Goal: Task Accomplishment & Management: Use online tool/utility

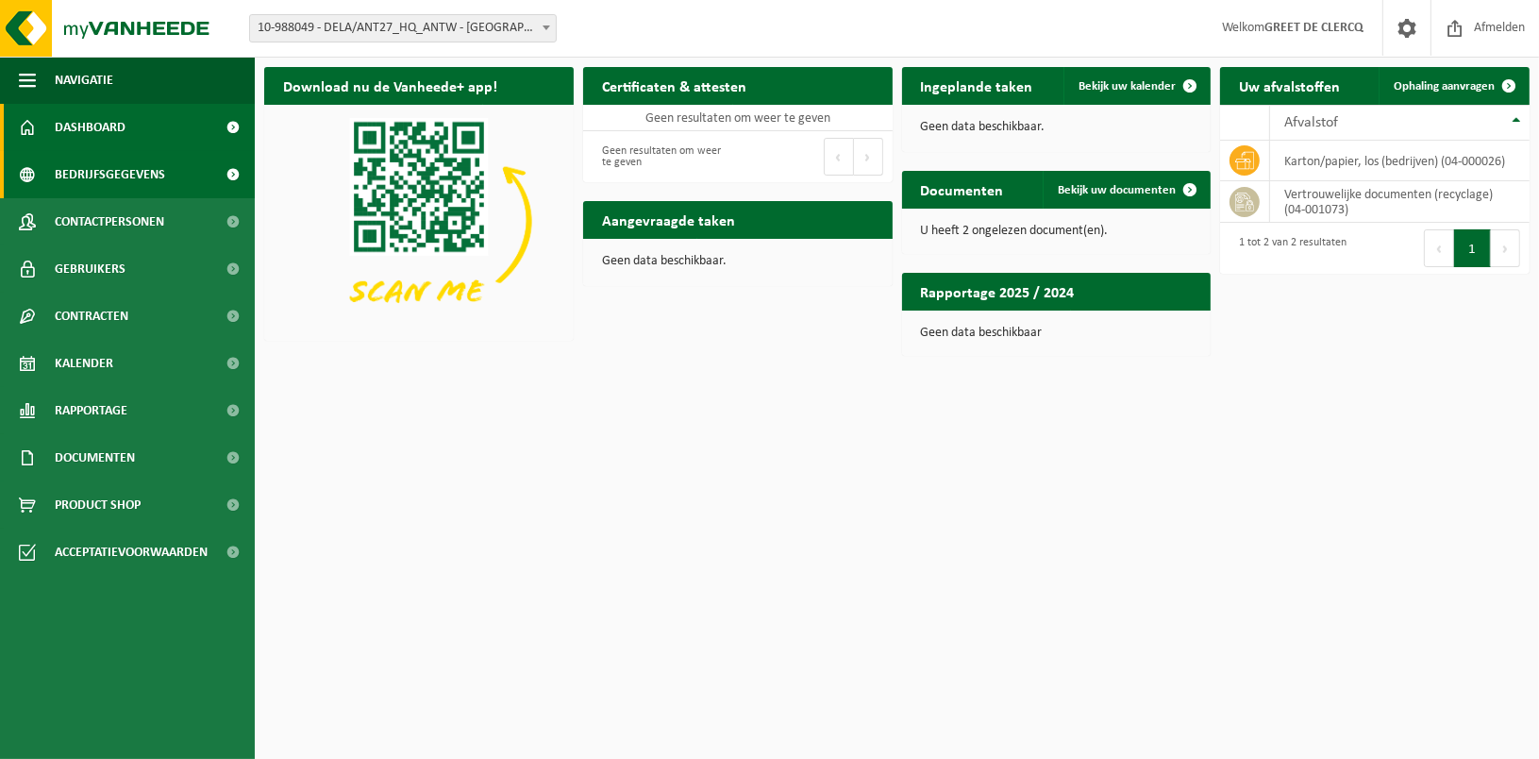
click at [80, 181] on span "Bedrijfsgegevens" at bounding box center [110, 174] width 110 height 47
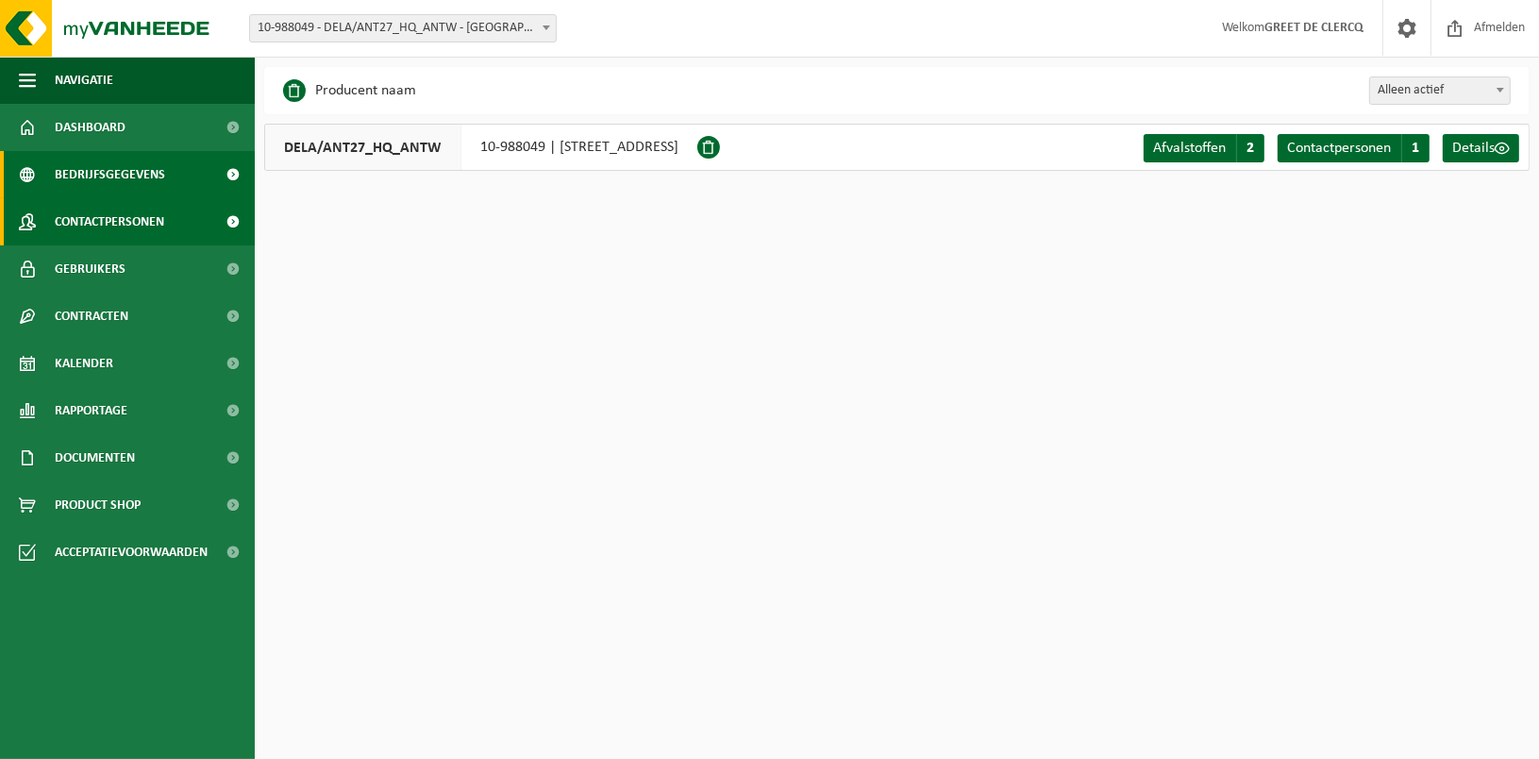
click at [92, 225] on span "Contactpersonen" at bounding box center [109, 221] width 109 height 47
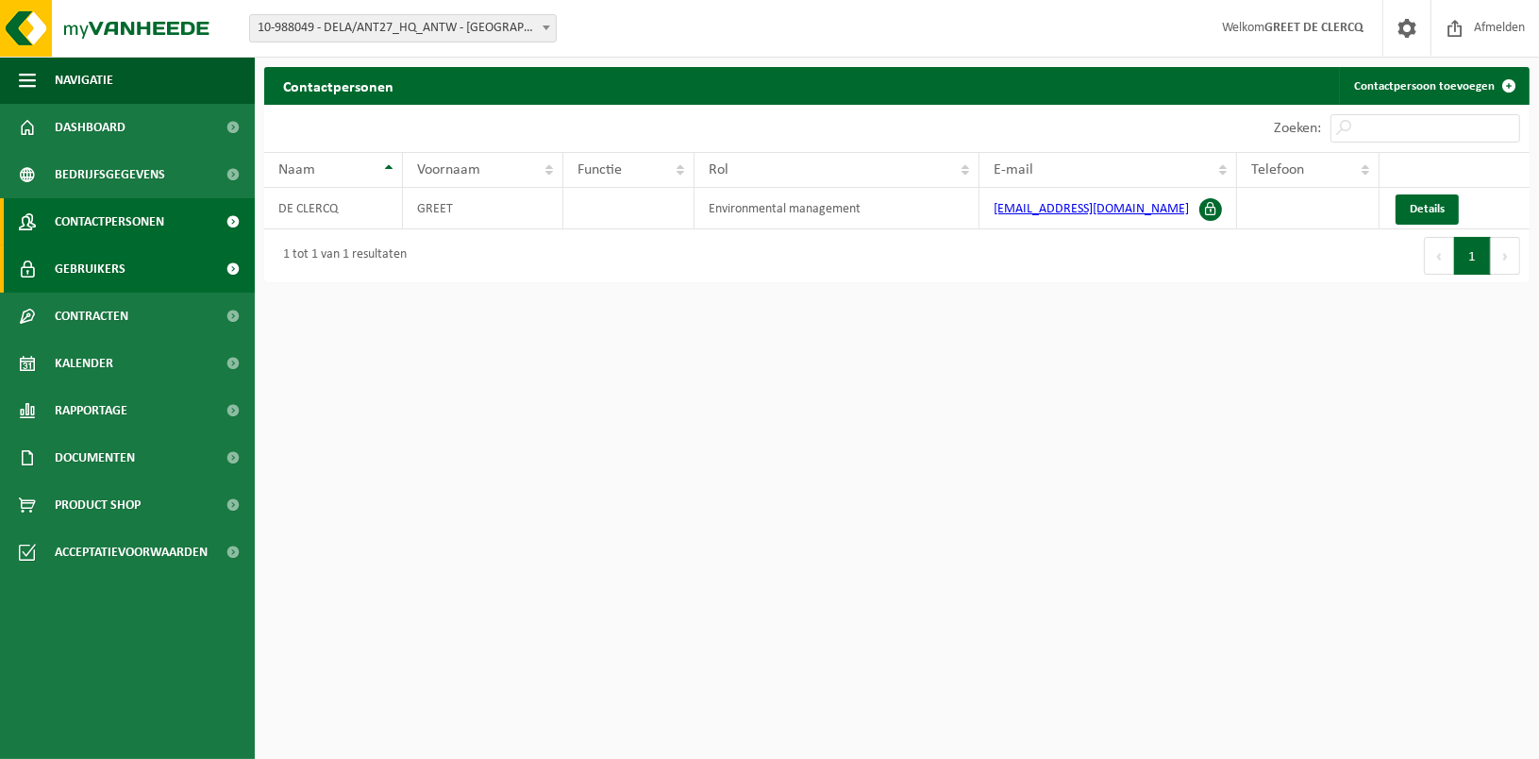
click at [96, 262] on span "Gebruikers" at bounding box center [90, 268] width 71 height 47
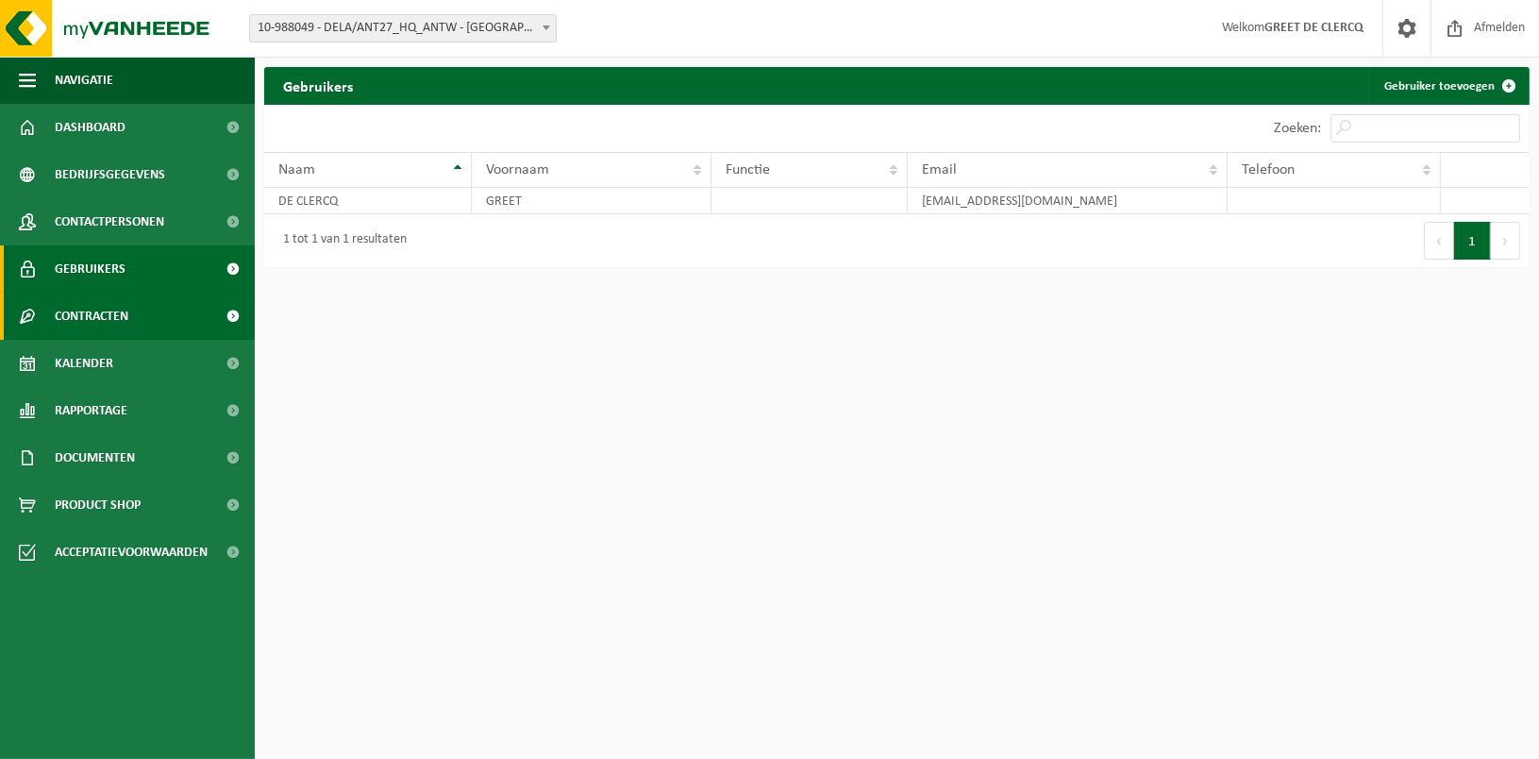
click at [103, 325] on span "Contracten" at bounding box center [92, 316] width 74 height 47
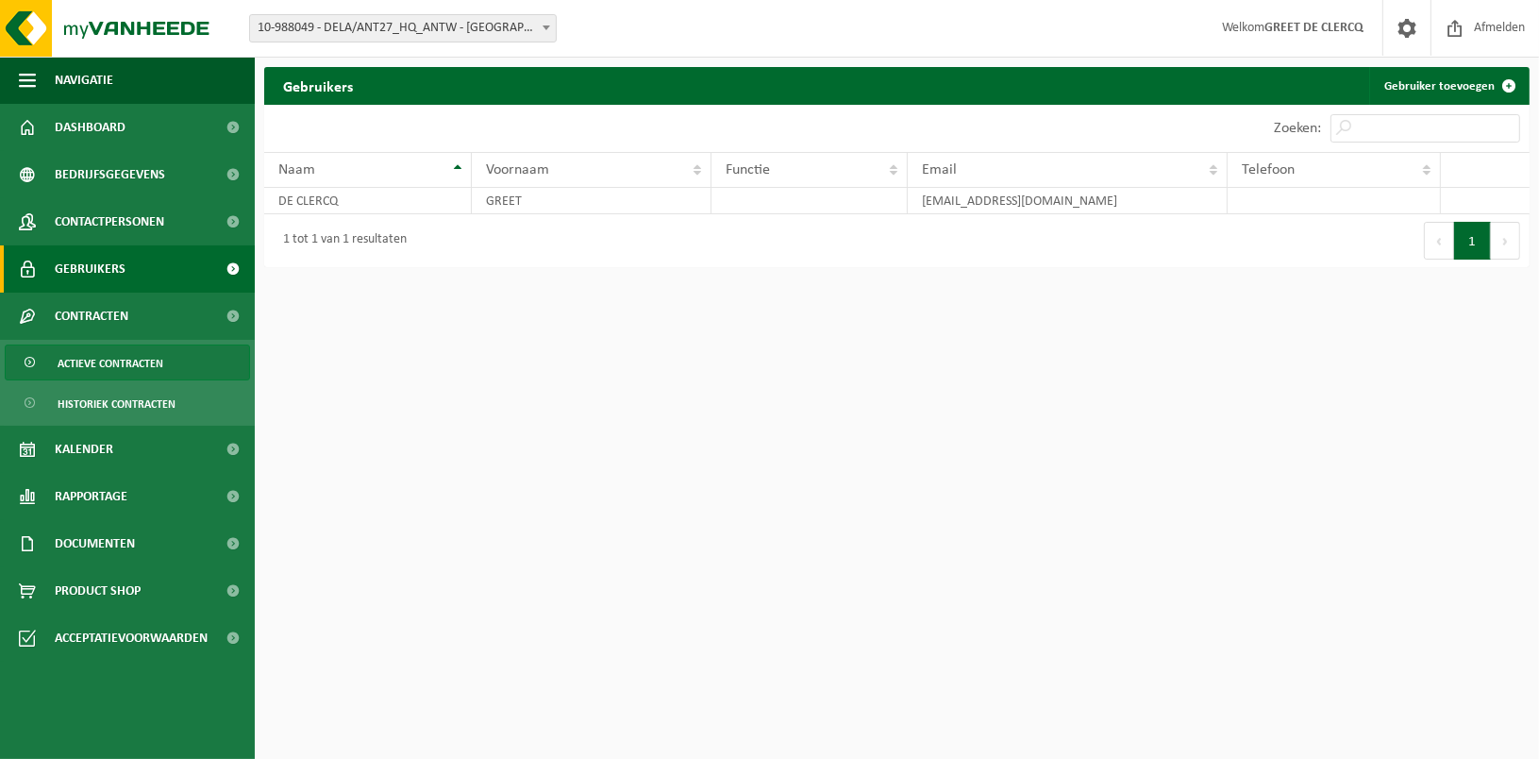
click at [108, 361] on span "Actieve contracten" at bounding box center [111, 363] width 106 height 36
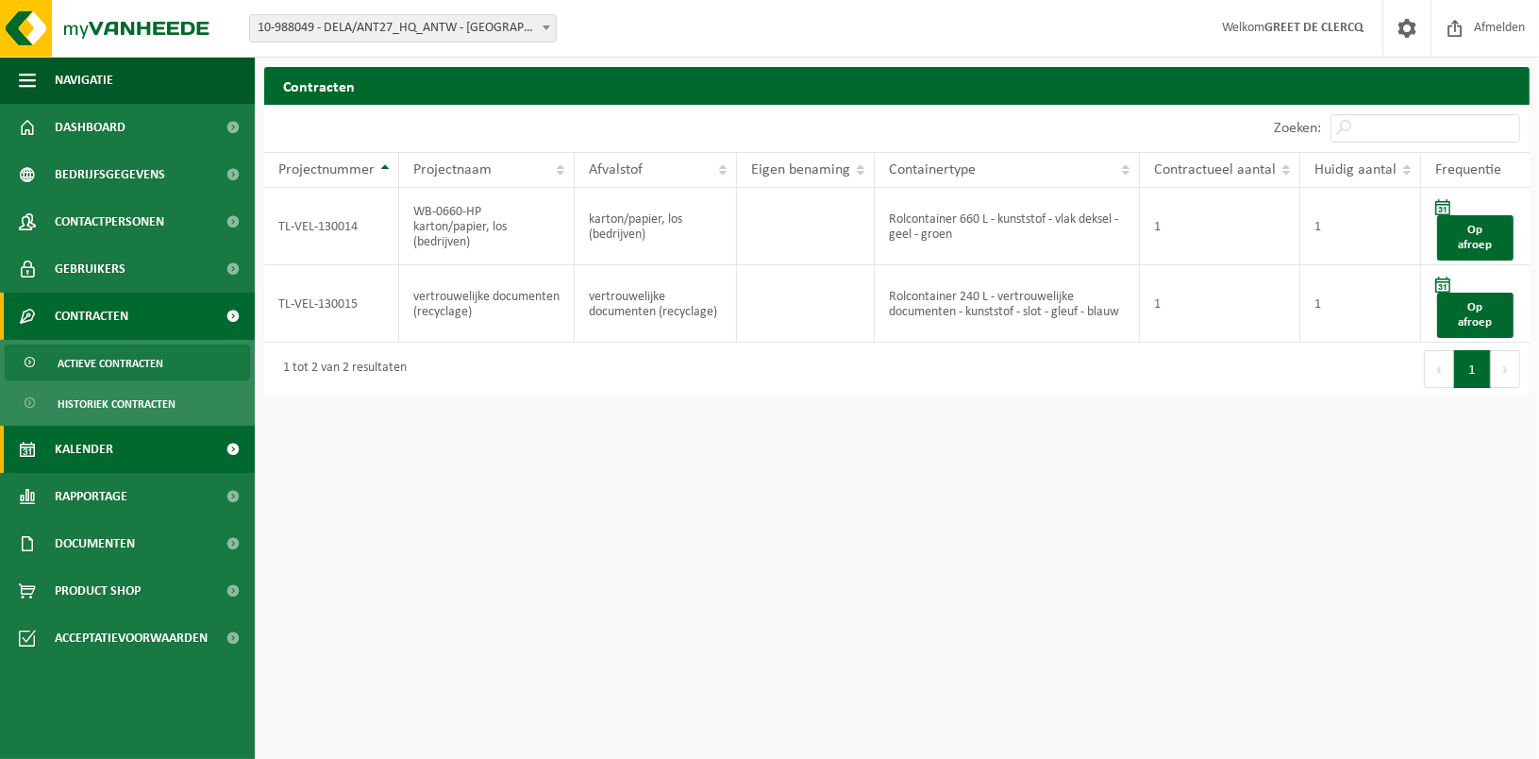
click at [92, 448] on span "Kalender" at bounding box center [84, 449] width 59 height 47
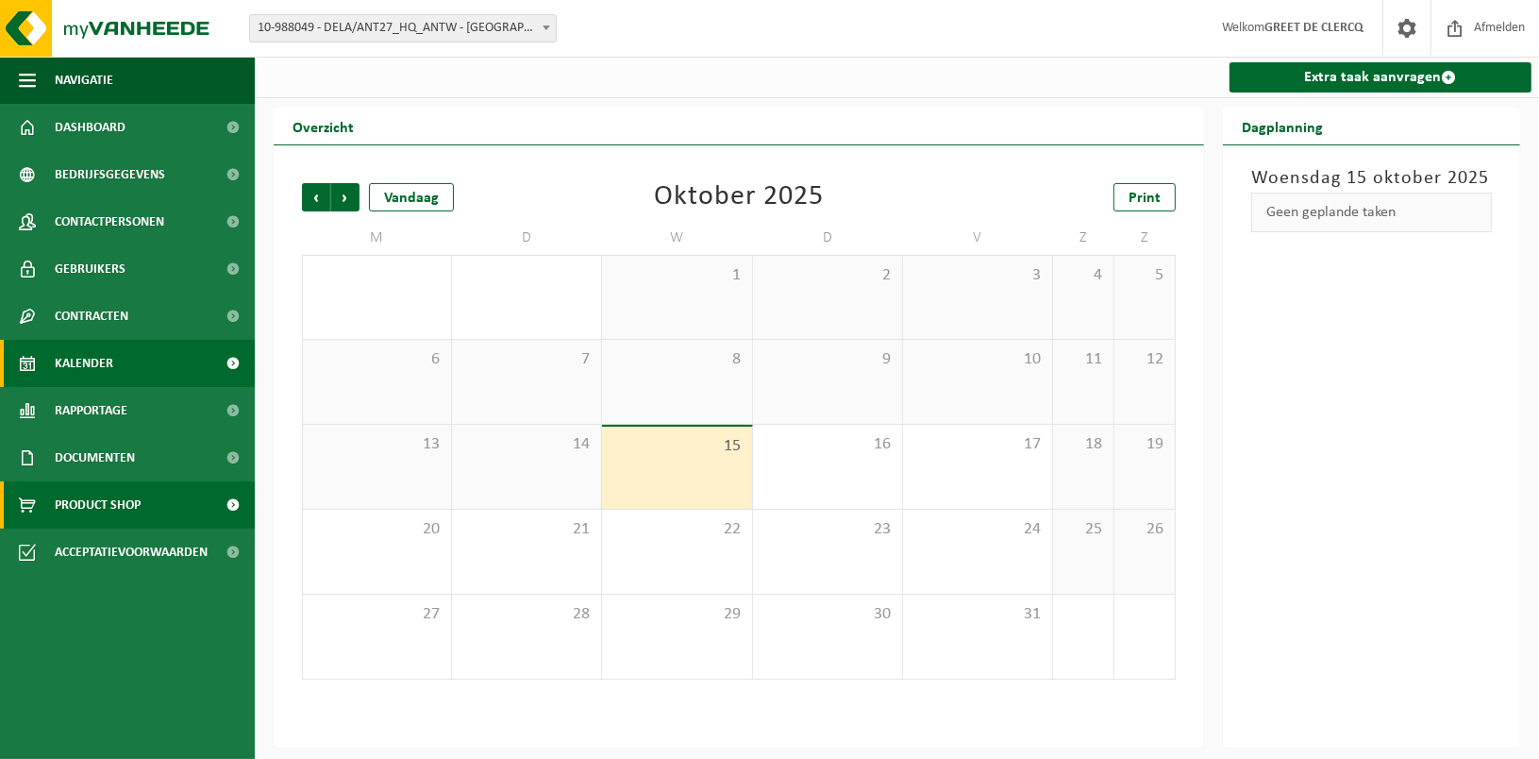
click at [115, 516] on span "Product Shop" at bounding box center [98, 504] width 86 height 47
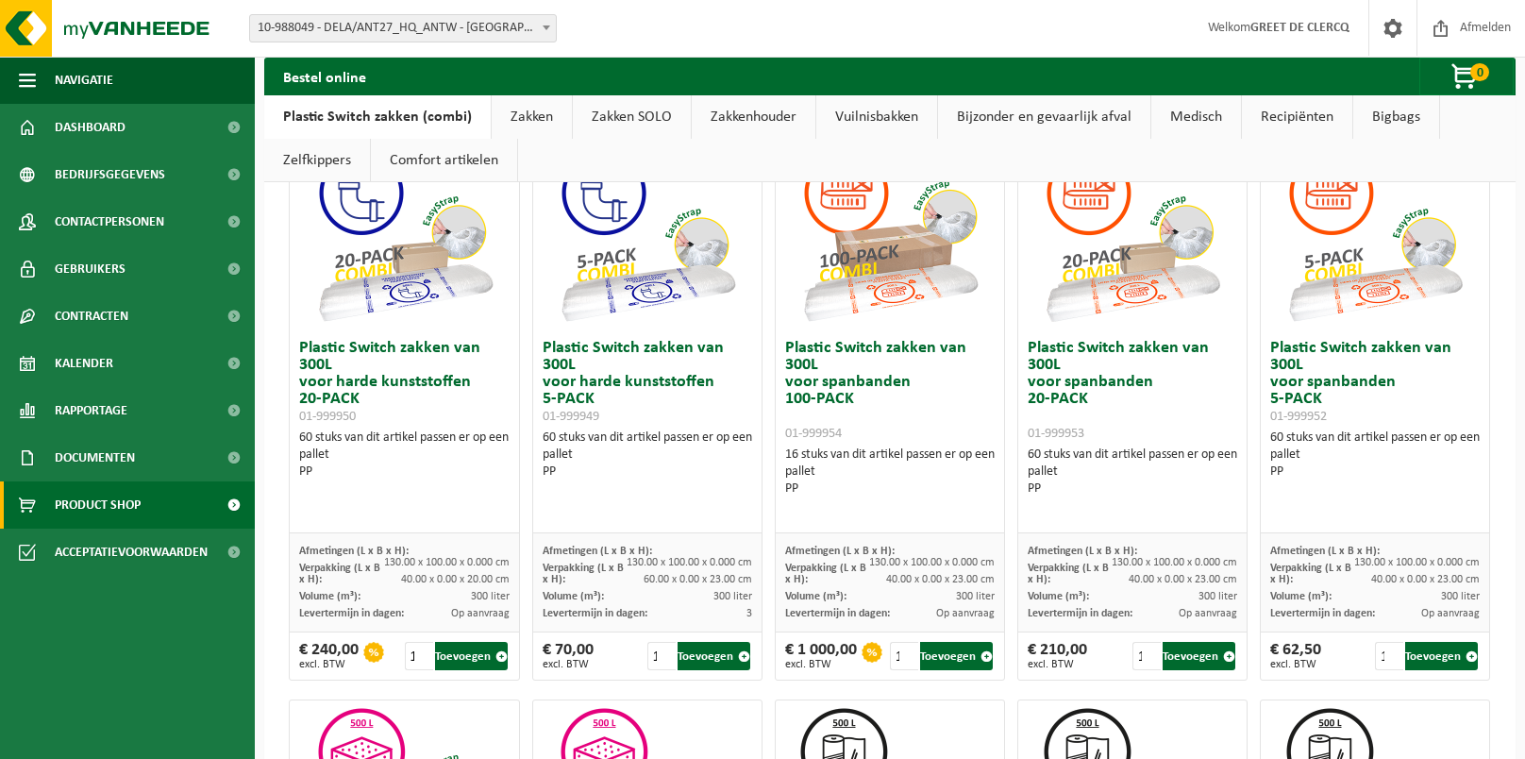
scroll to position [189, 0]
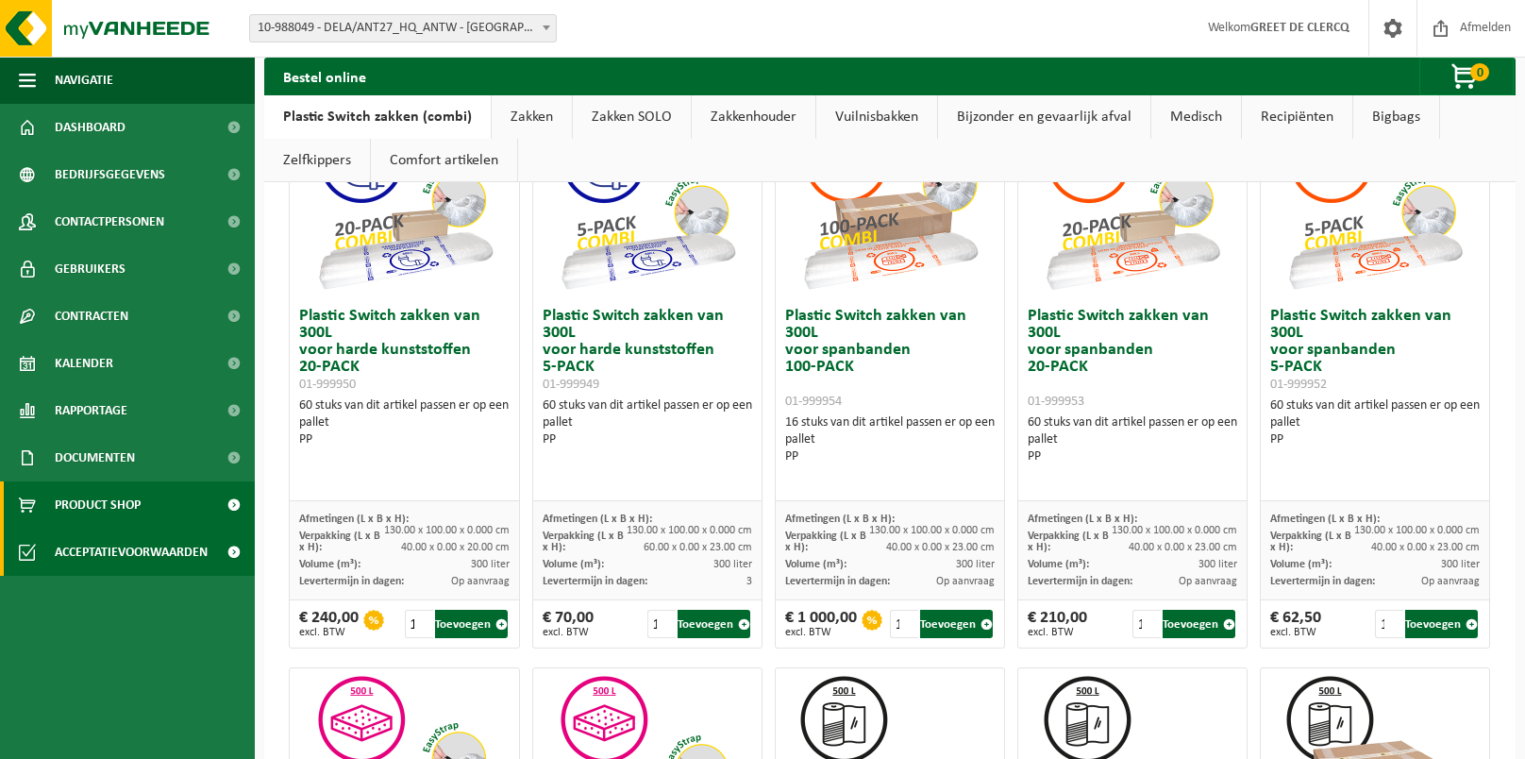
click at [113, 553] on span "Acceptatievoorwaarden" at bounding box center [131, 551] width 153 height 47
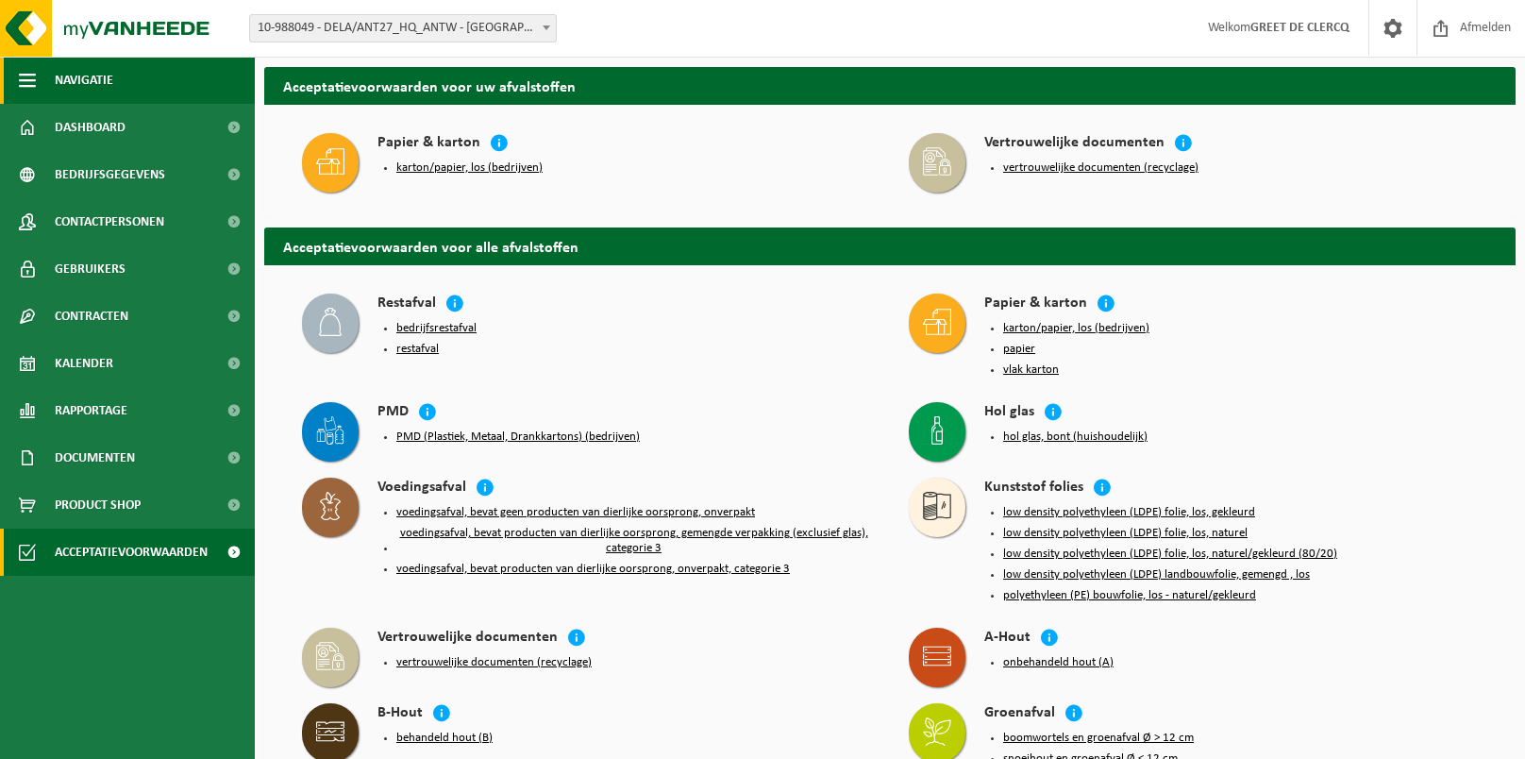
click at [17, 78] on button "Navigatie" at bounding box center [127, 80] width 255 height 47
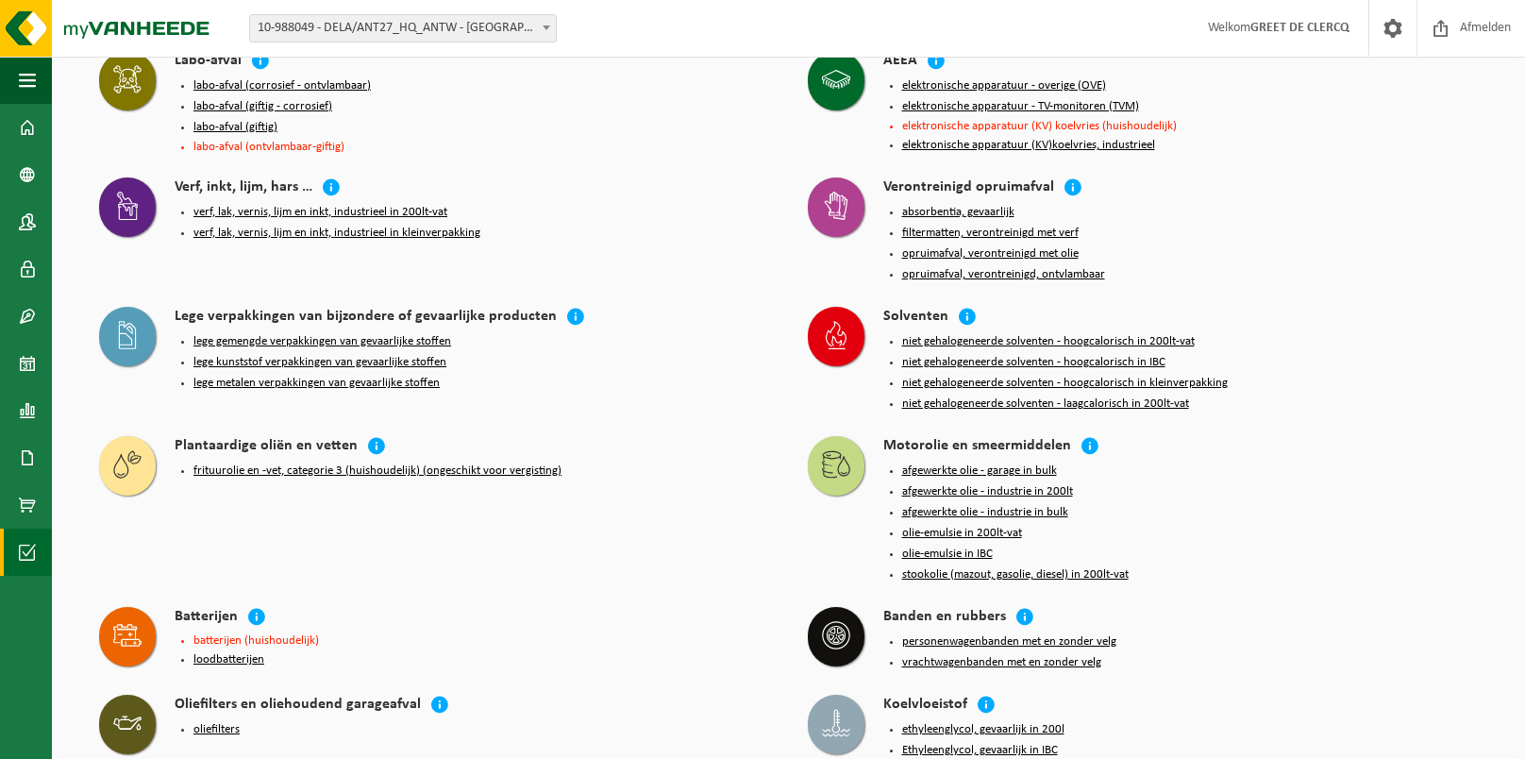
scroll to position [1669, 0]
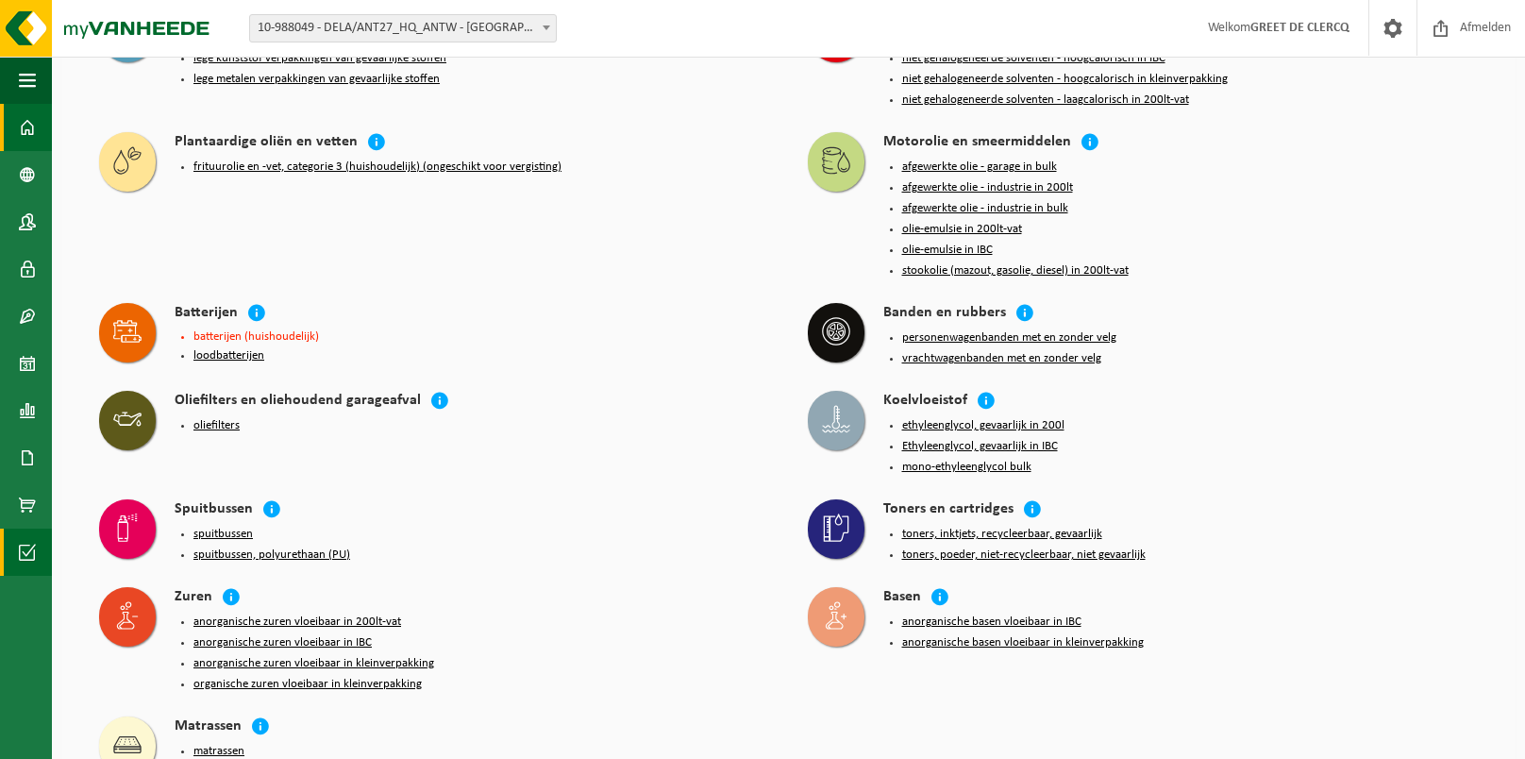
click at [19, 134] on span at bounding box center [27, 127] width 17 height 47
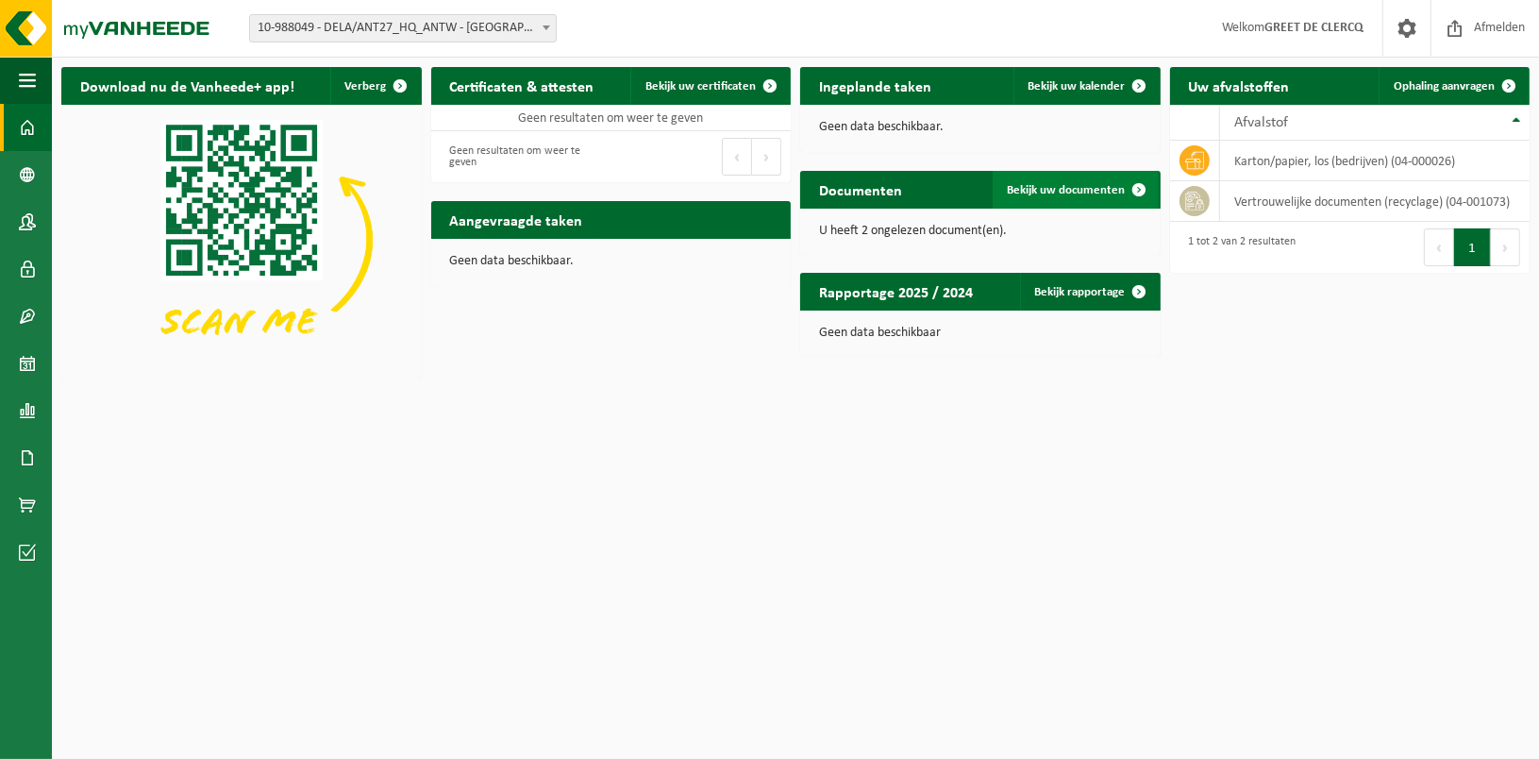
click at [1031, 201] on link "Bekijk uw documenten" at bounding box center [1076, 190] width 166 height 38
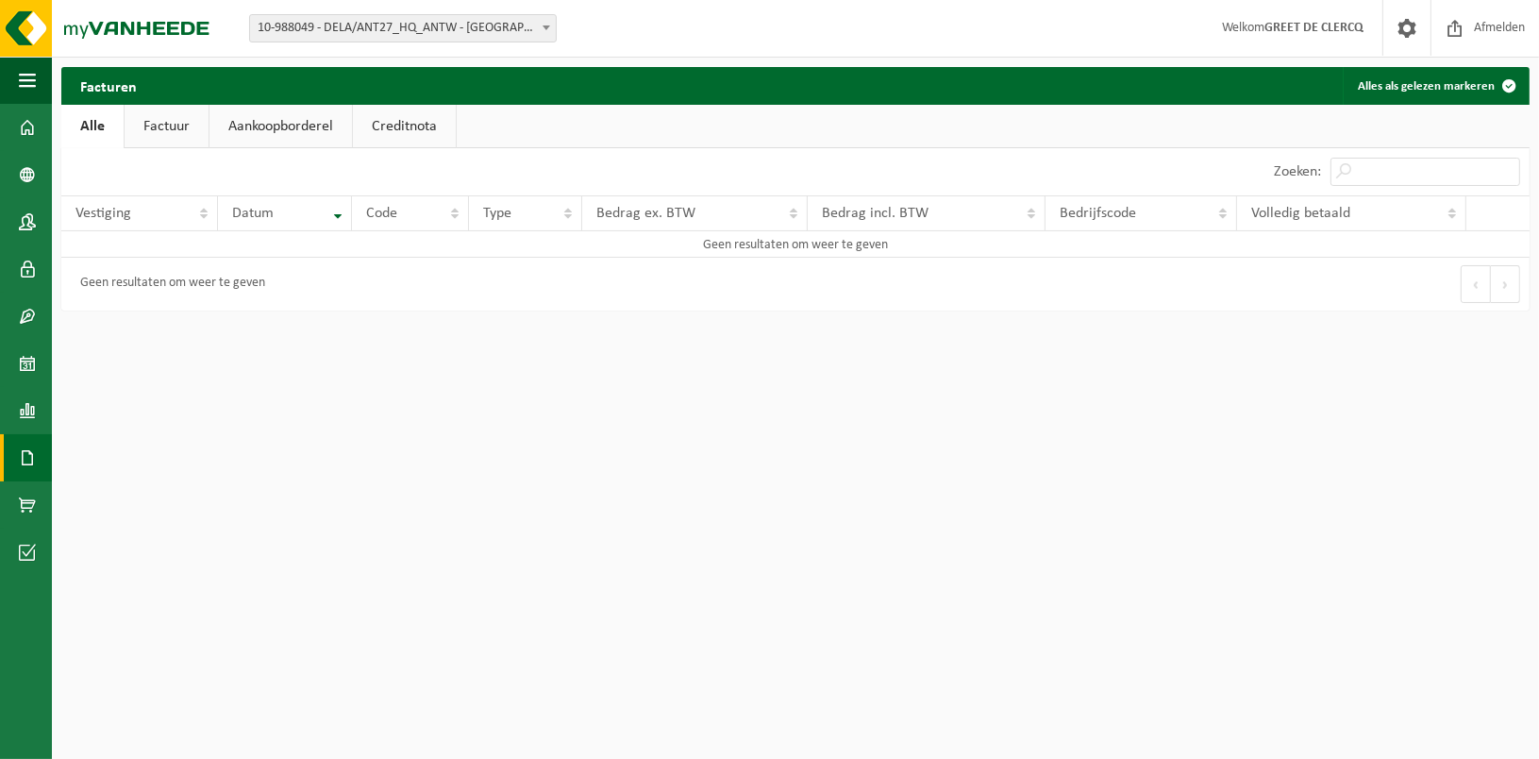
click at [89, 127] on link "Alle" at bounding box center [92, 126] width 62 height 43
click at [151, 150] on div "10 25 50 100 10 resultaten weergeven" at bounding box center [428, 171] width 734 height 47
click at [161, 126] on link "Factuur" at bounding box center [167, 126] width 84 height 43
click at [32, 169] on span at bounding box center [27, 174] width 17 height 47
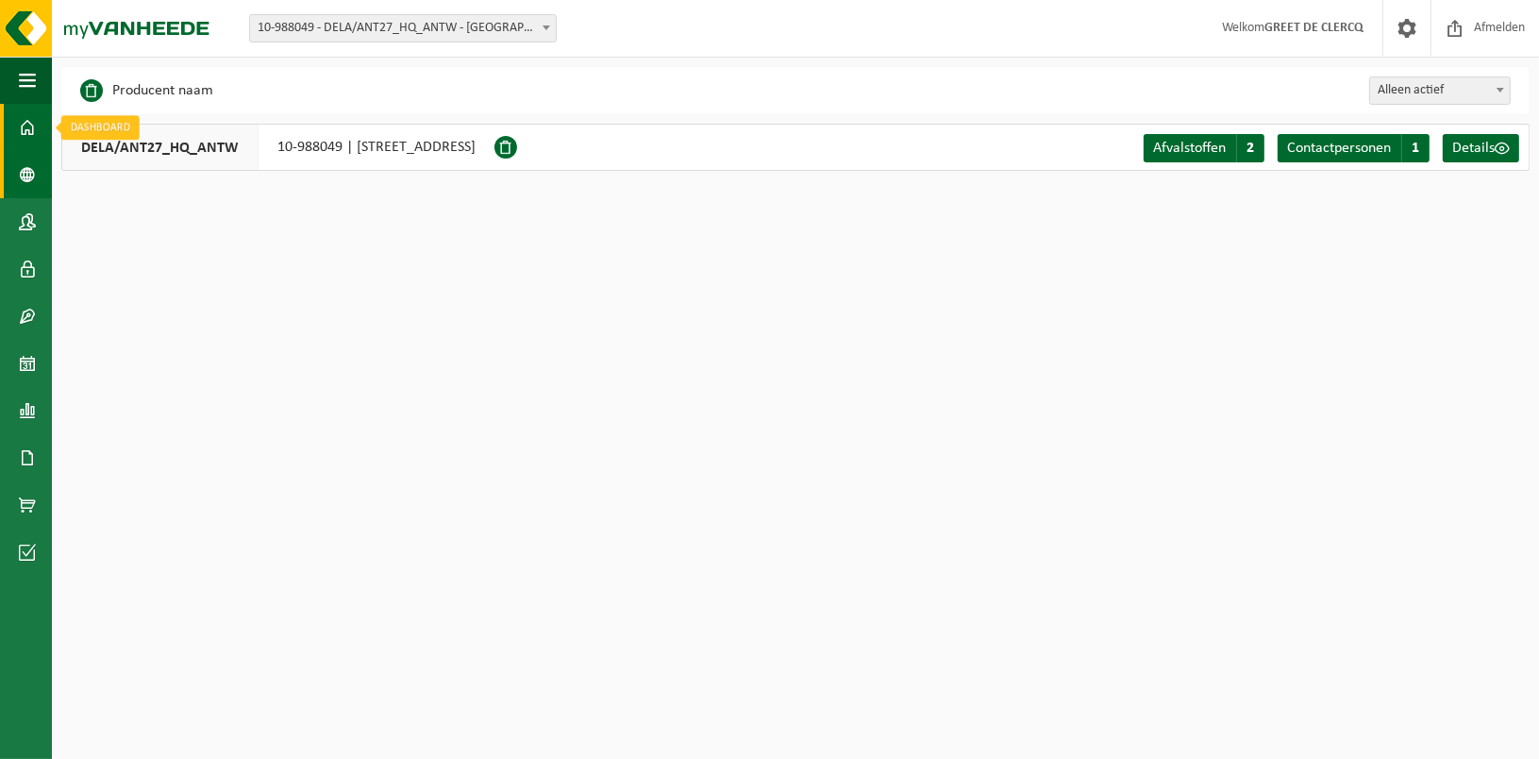
click at [37, 128] on link "Dashboard" at bounding box center [26, 127] width 52 height 47
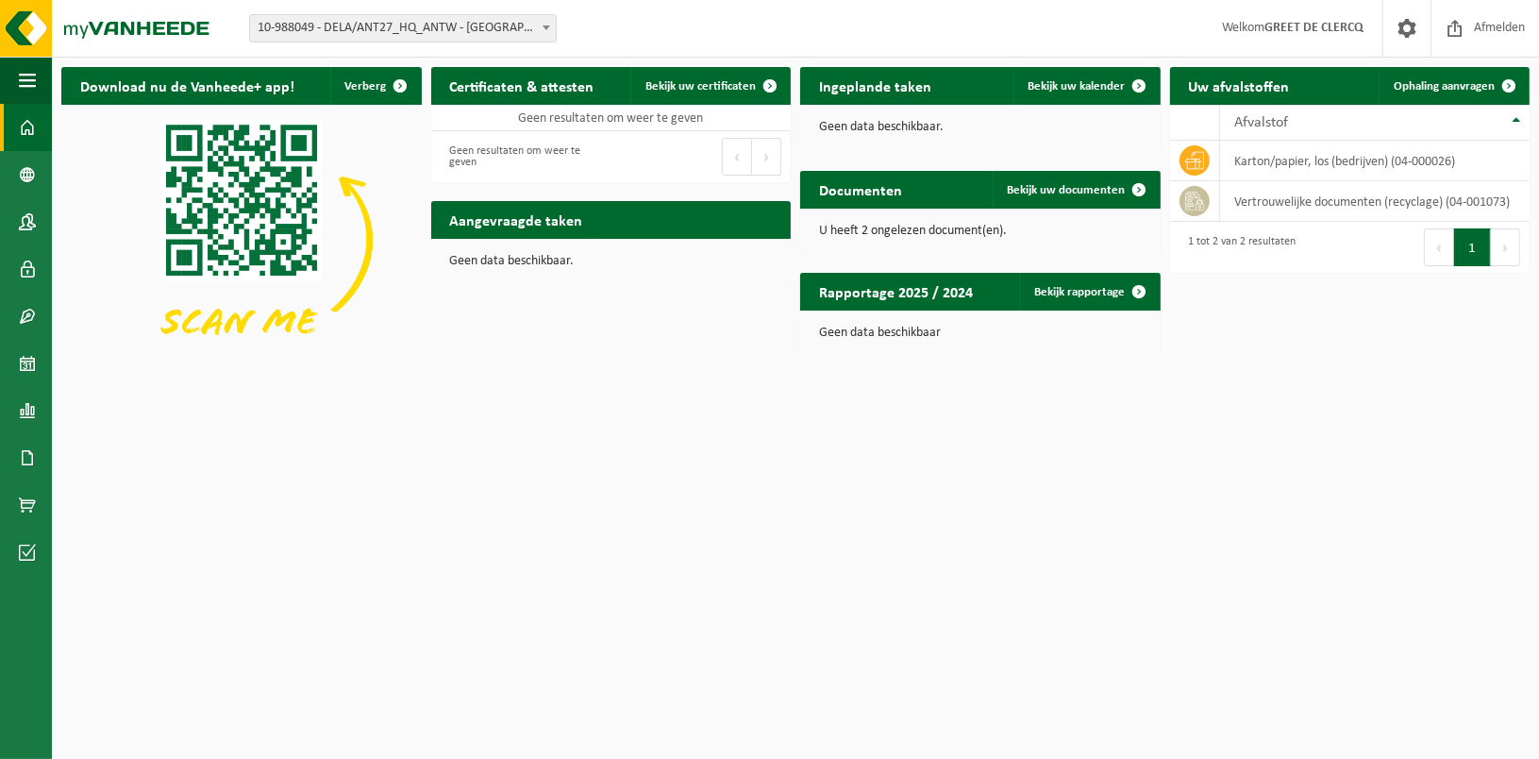
click at [838, 287] on h2 "Rapportage 2025 / 2024" at bounding box center [896, 291] width 192 height 37
click at [1070, 287] on link "Bekijk rapportage" at bounding box center [1089, 292] width 139 height 38
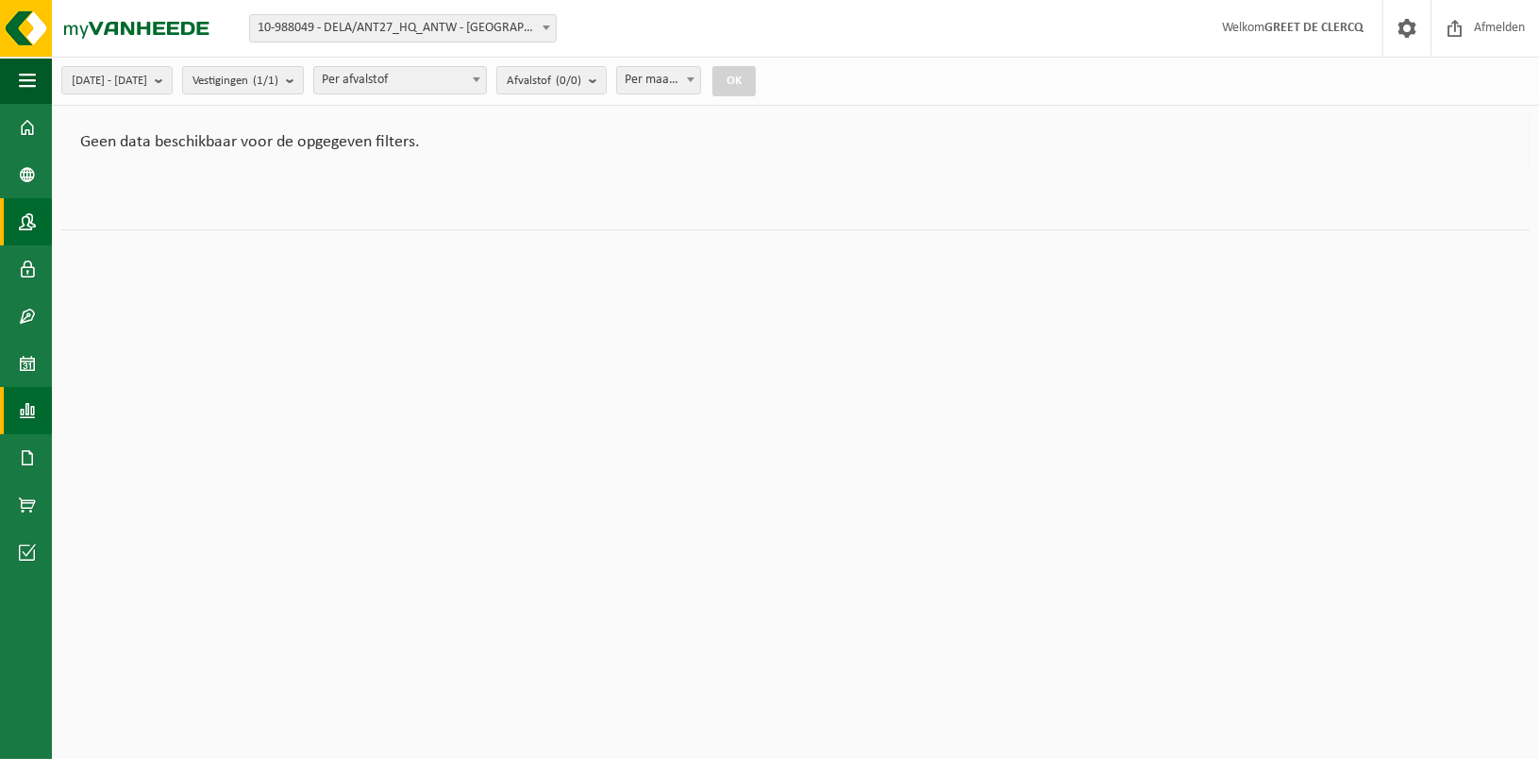
click at [15, 230] on link "Contactpersonen" at bounding box center [26, 221] width 52 height 47
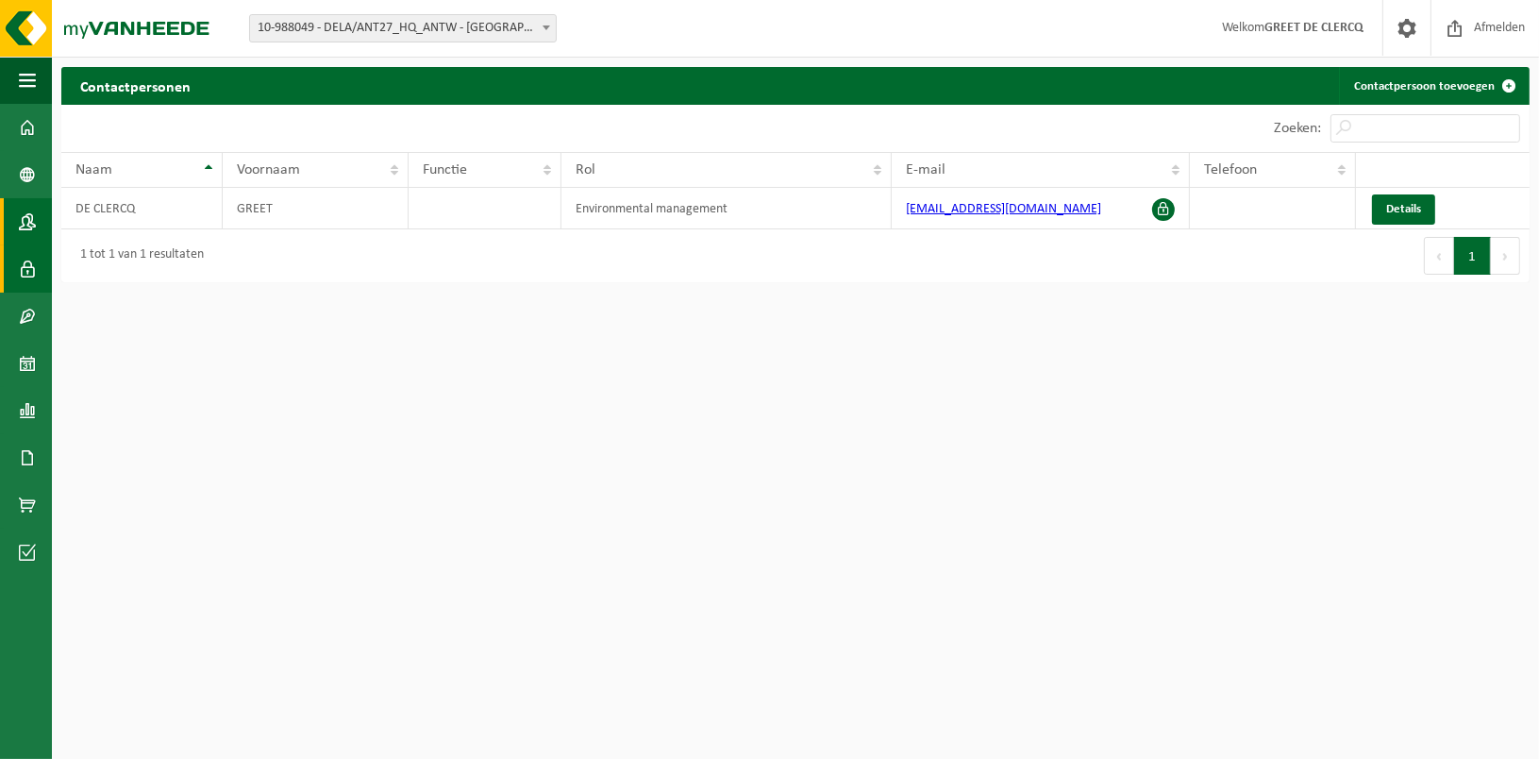
click at [35, 267] on span at bounding box center [27, 268] width 17 height 47
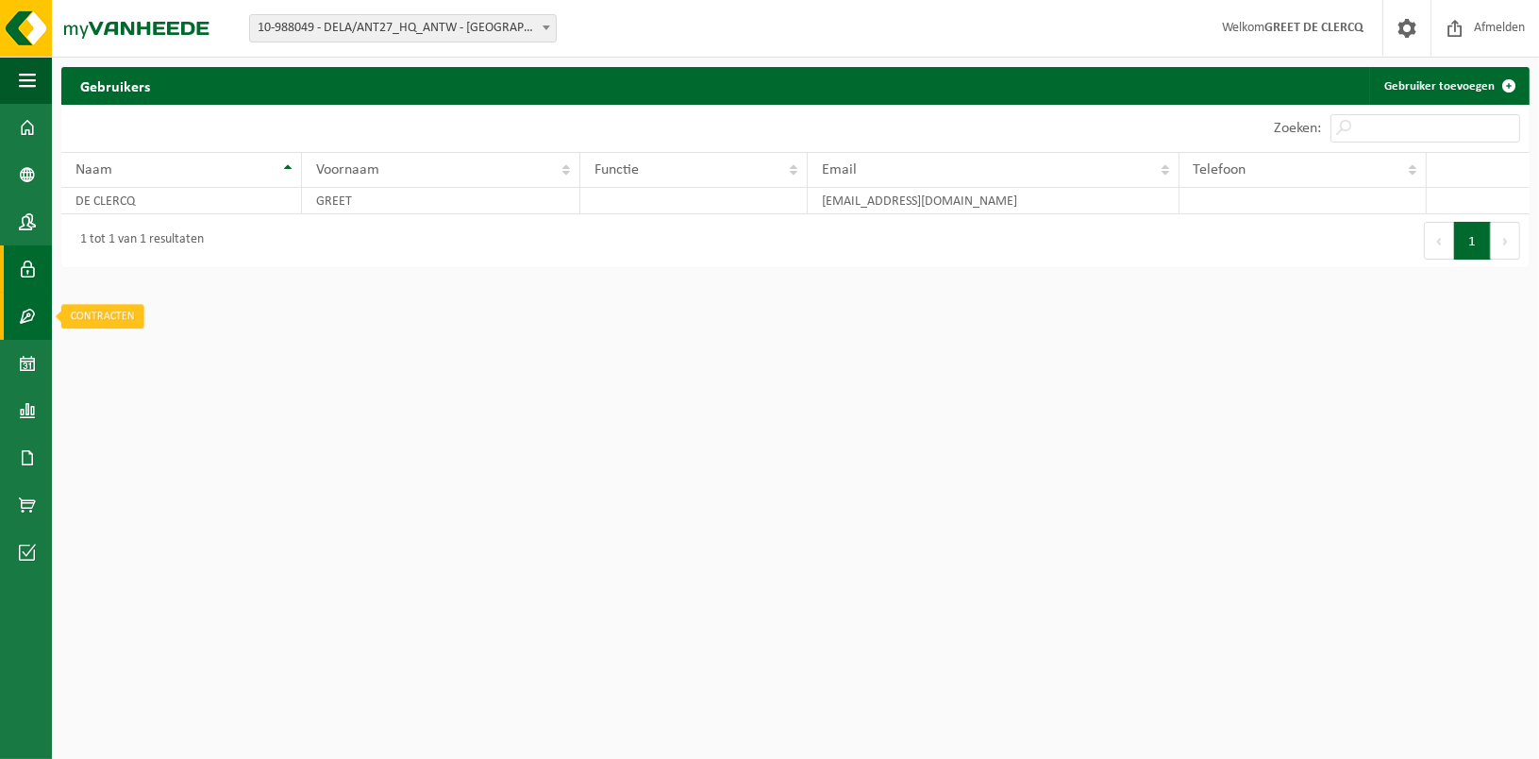
click at [42, 310] on link "Contracten" at bounding box center [26, 316] width 52 height 47
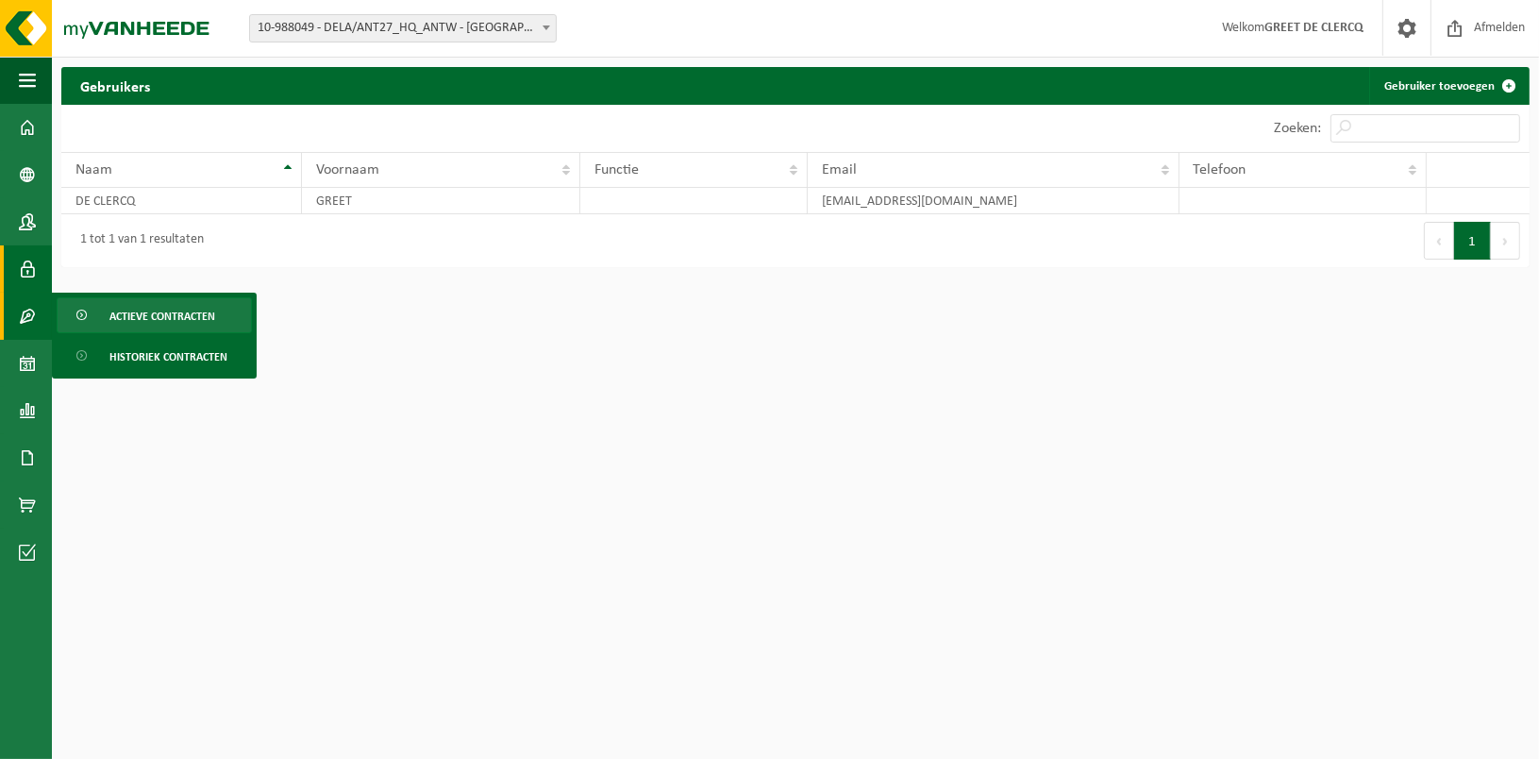
click at [122, 323] on span "Actieve contracten" at bounding box center [162, 316] width 106 height 36
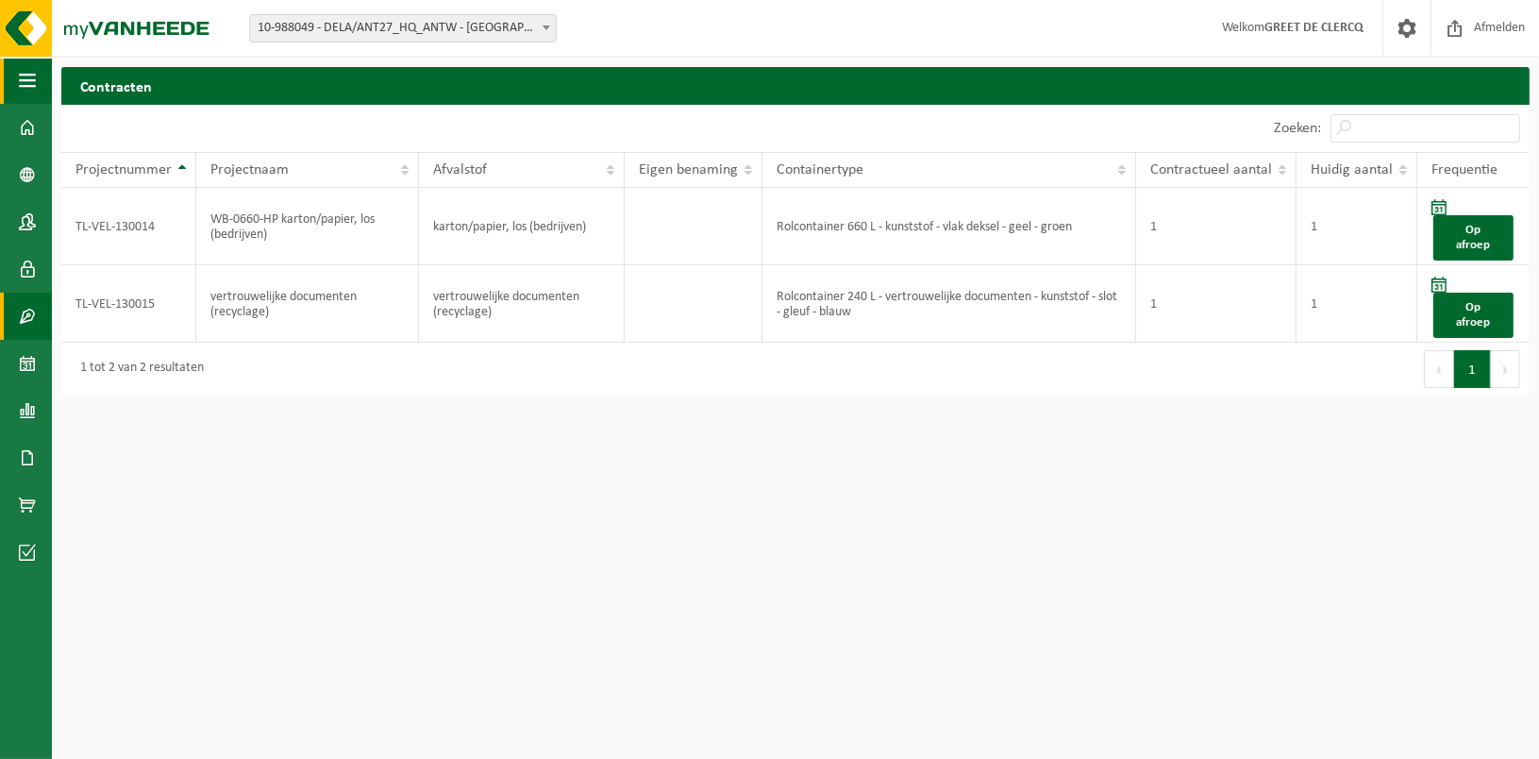
click at [26, 89] on span "button" at bounding box center [27, 80] width 17 height 47
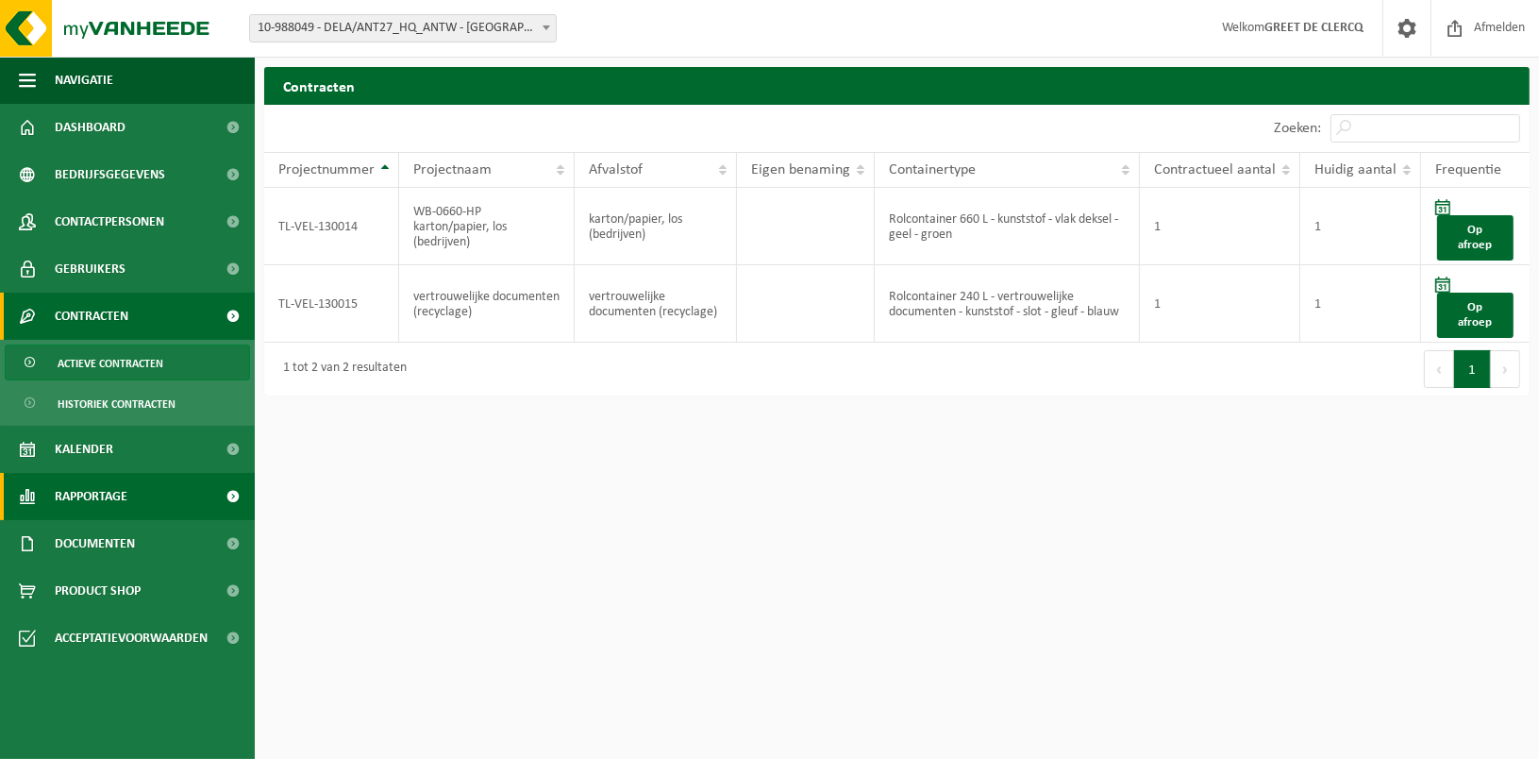
click at [86, 494] on span "Rapportage" at bounding box center [91, 496] width 73 height 47
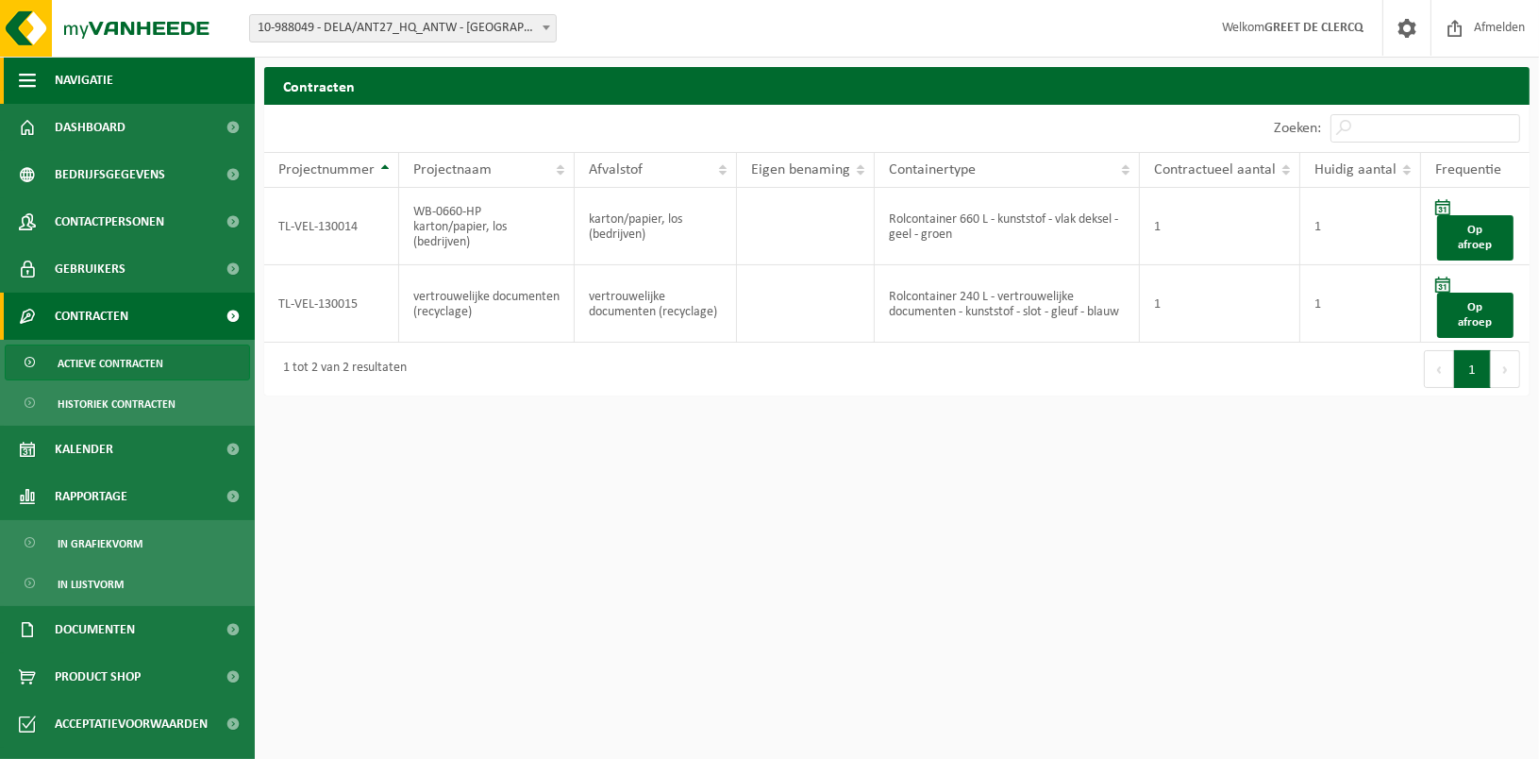
click at [33, 70] on span "button" at bounding box center [27, 80] width 17 height 47
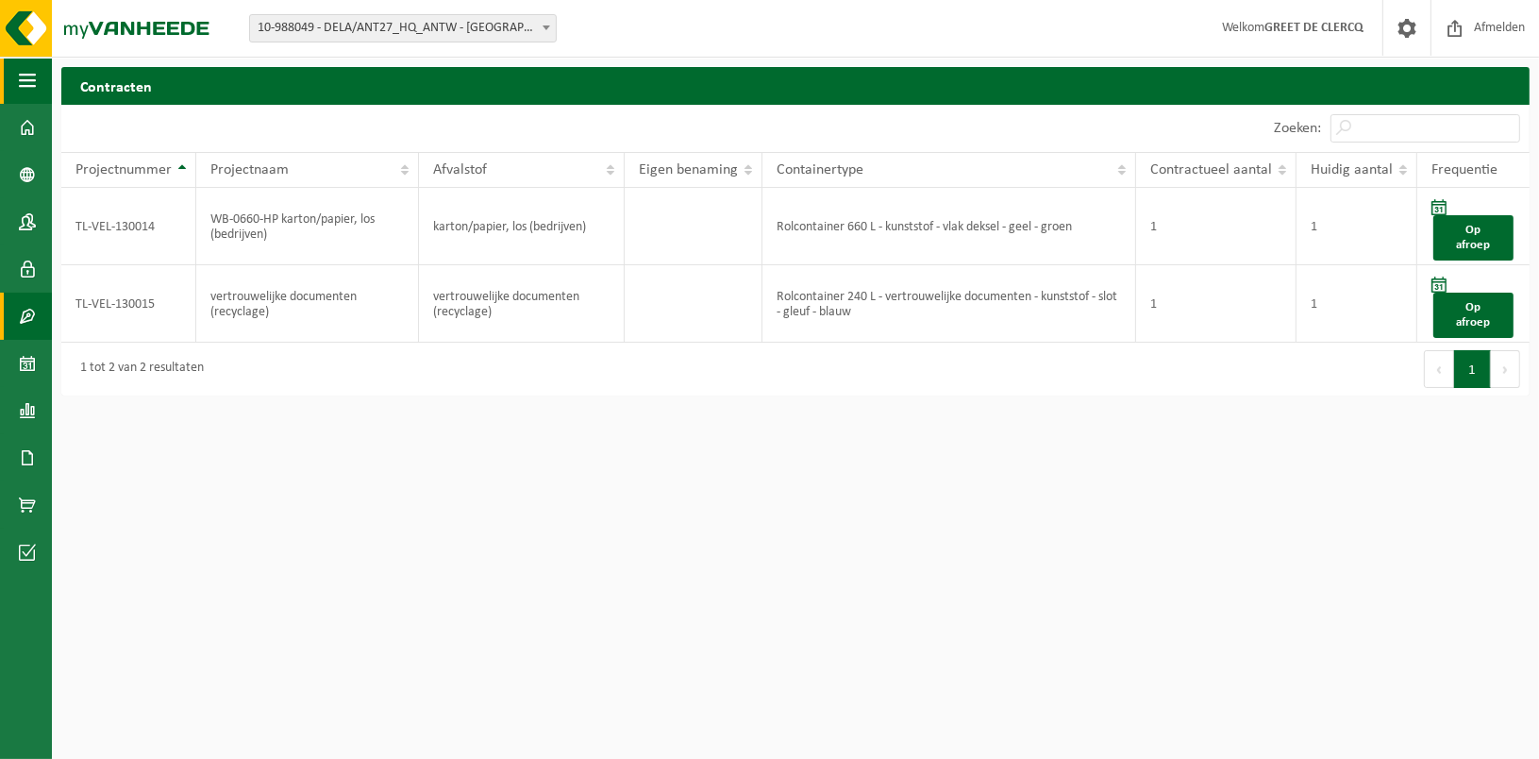
click at [37, 82] on button "Navigatie" at bounding box center [26, 80] width 52 height 47
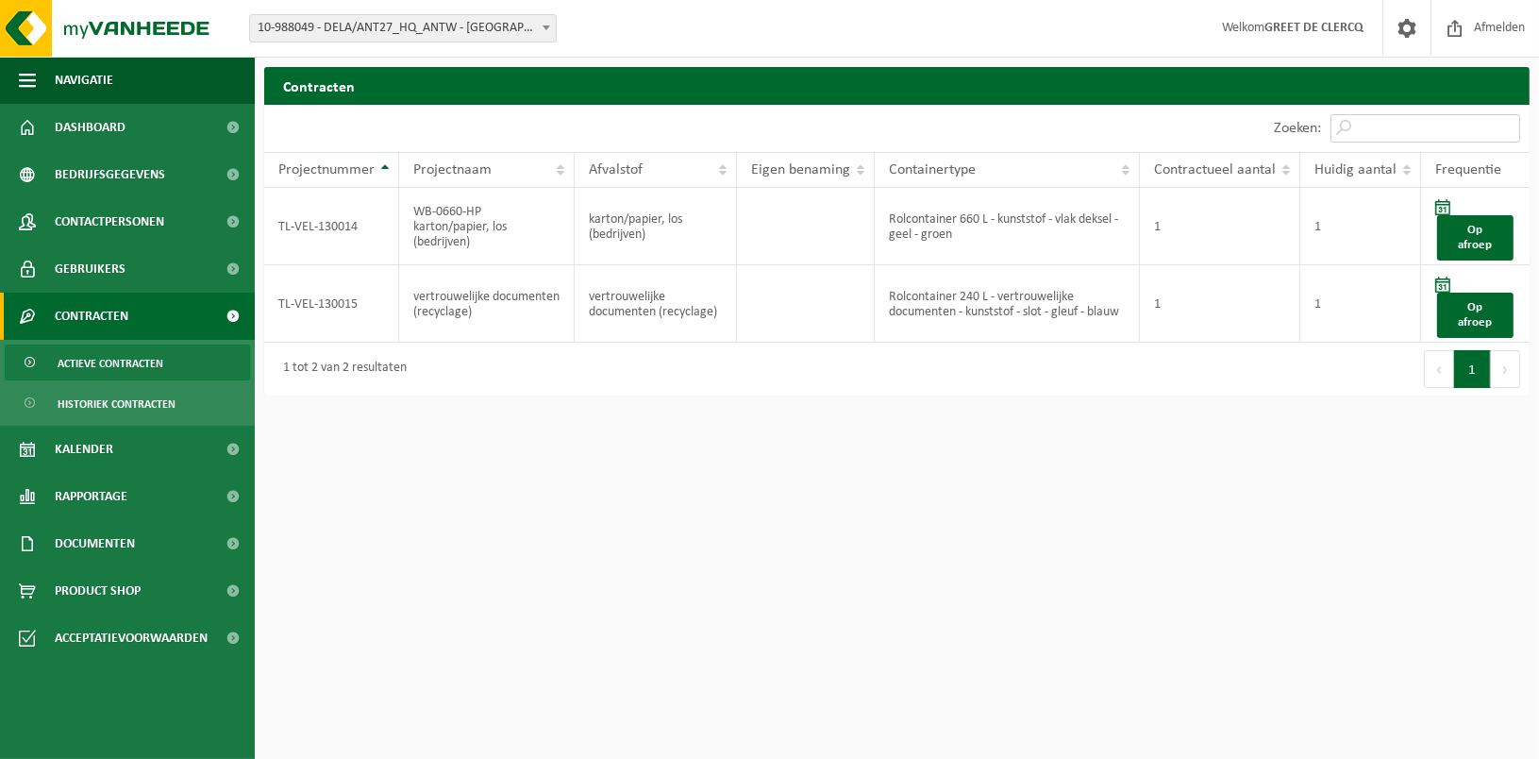
click at [1350, 134] on input "Zoeken:" at bounding box center [1426, 128] width 190 height 28
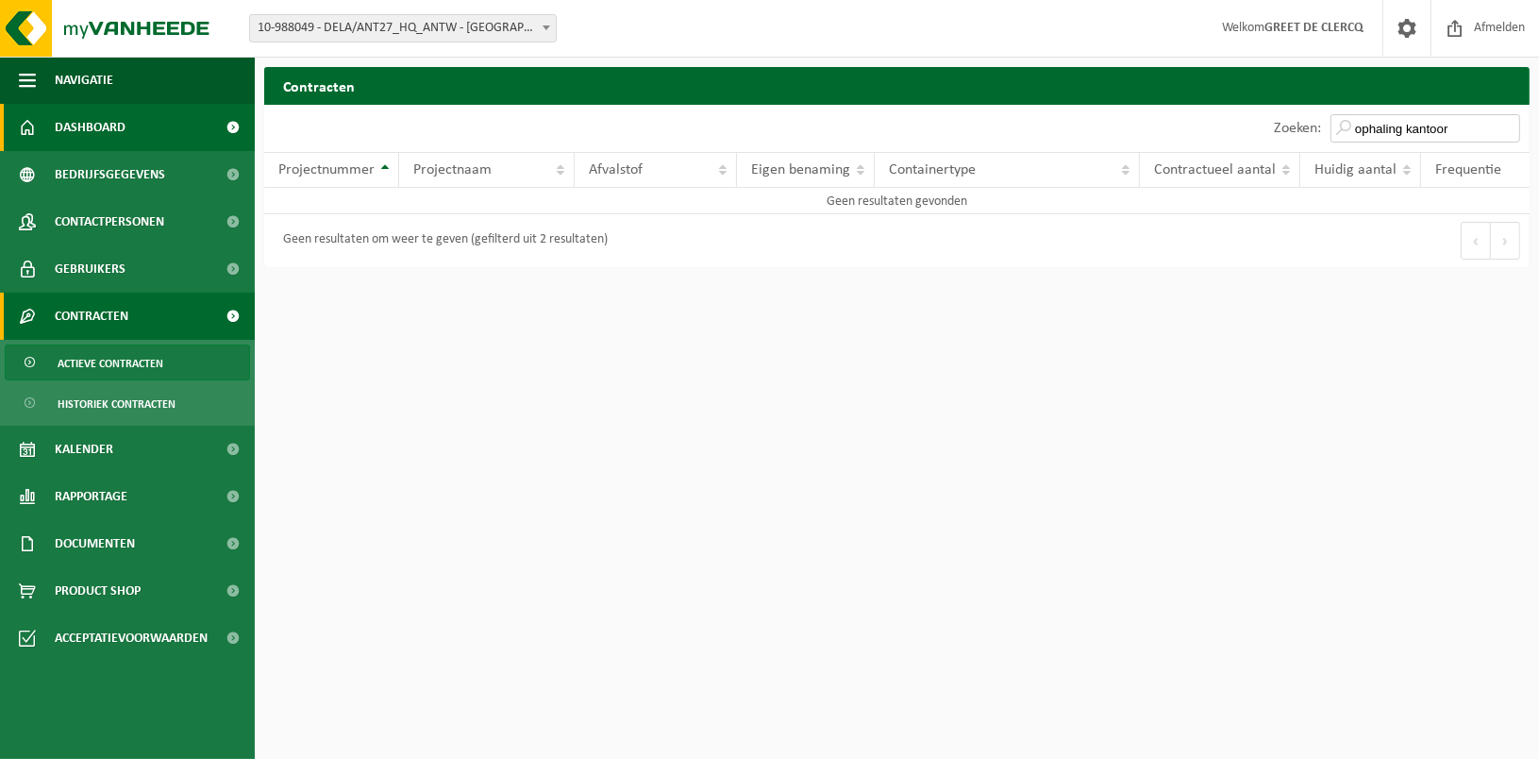
type input "ophaling kantoor"
click at [10, 126] on link "Dashboard" at bounding box center [127, 127] width 255 height 47
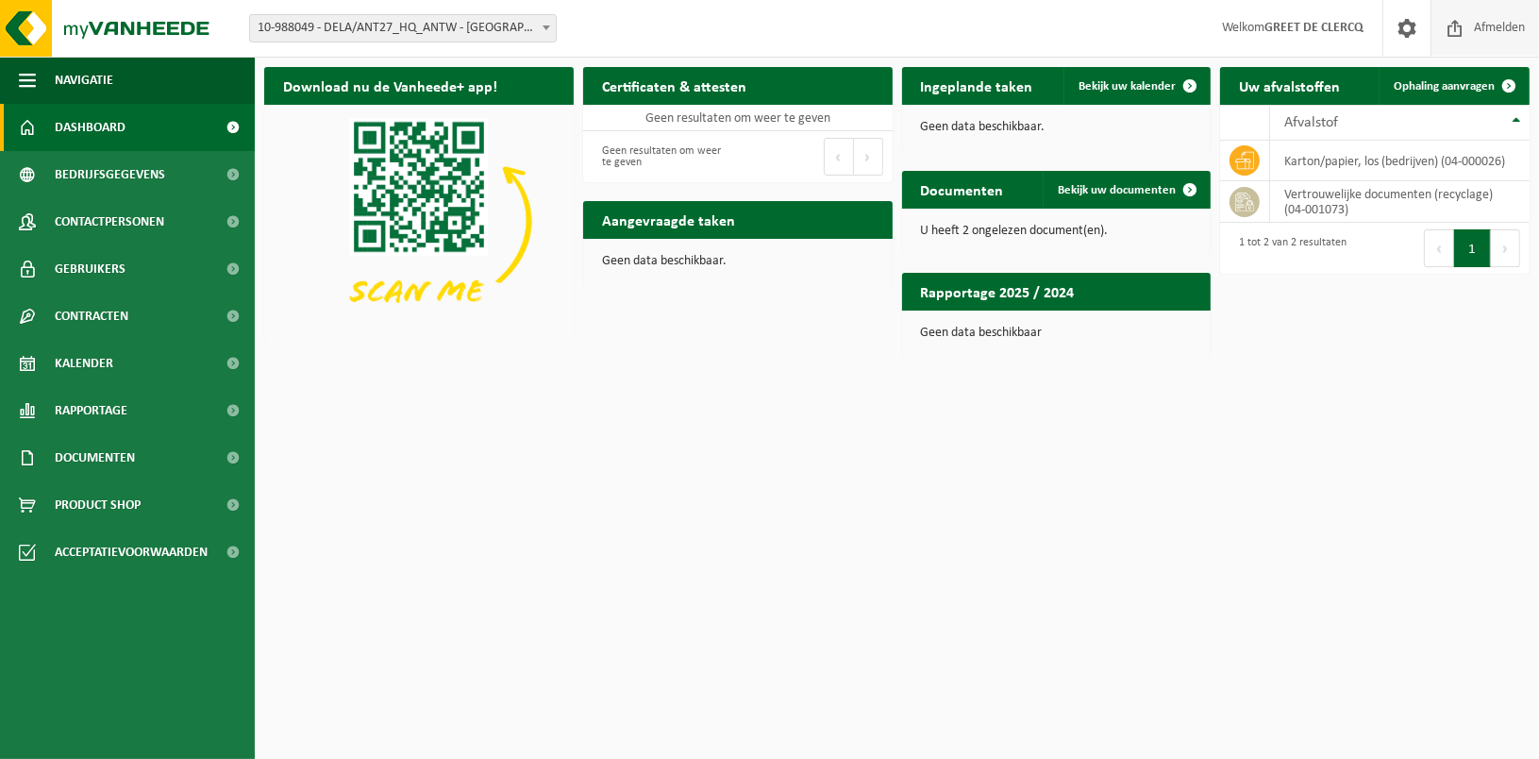
click at [1474, 24] on span "Afmelden" at bounding box center [1499, 28] width 60 height 56
click at [1434, 80] on span "Ophaling aanvragen" at bounding box center [1444, 86] width 101 height 12
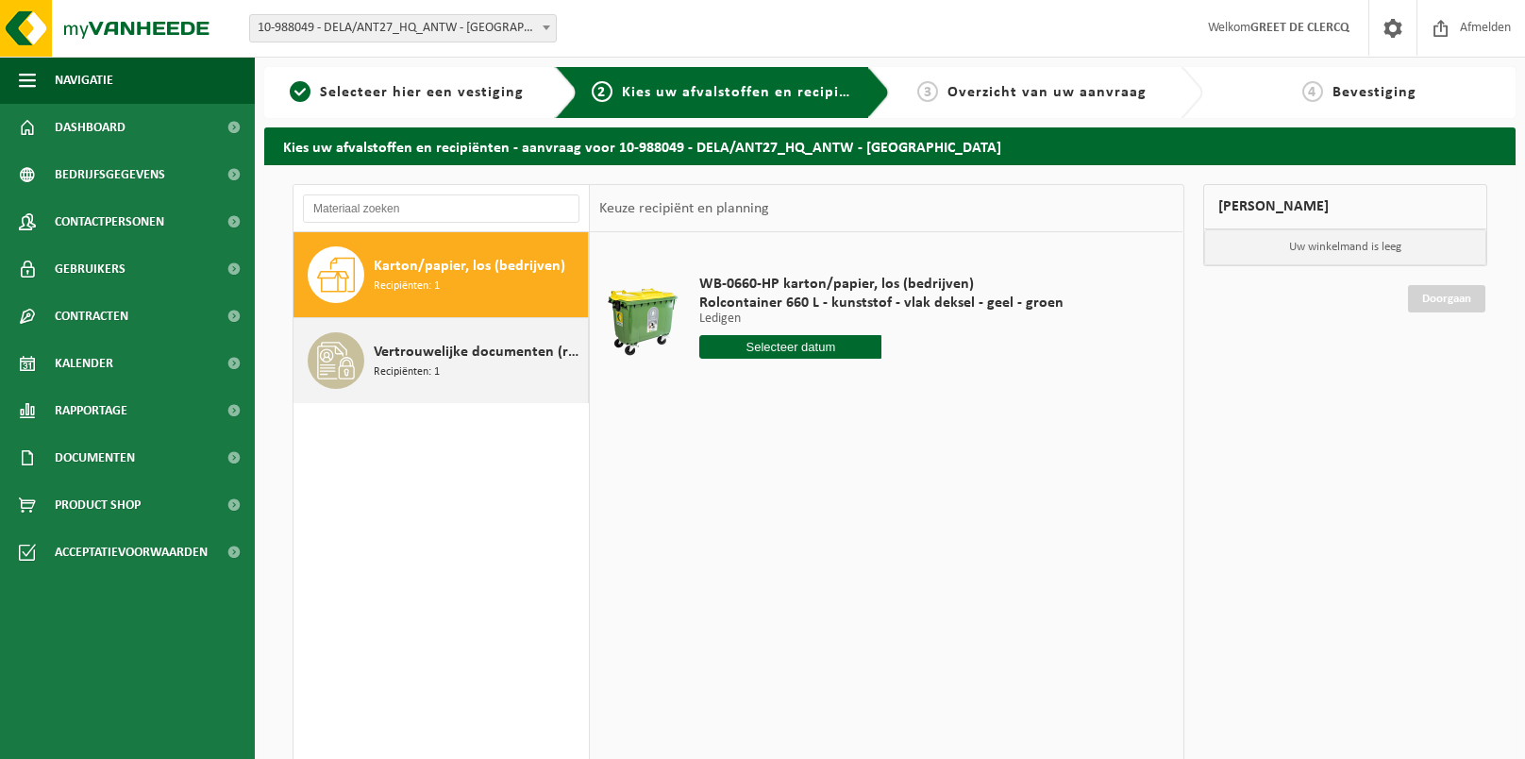
click at [513, 367] on div "Vertrouwelijke documenten (recyclage) Recipiënten: 1" at bounding box center [478, 360] width 209 height 57
